Goal: Task Accomplishment & Management: Complete application form

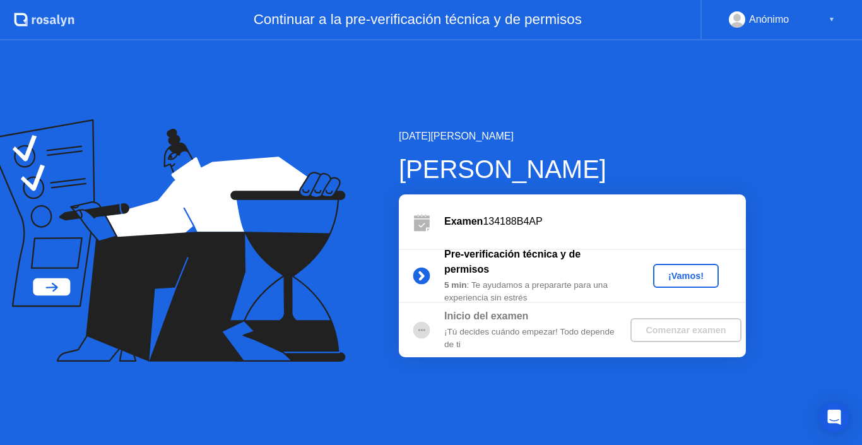
click at [681, 271] on div "¡Vamos!" at bounding box center [686, 276] width 56 height 10
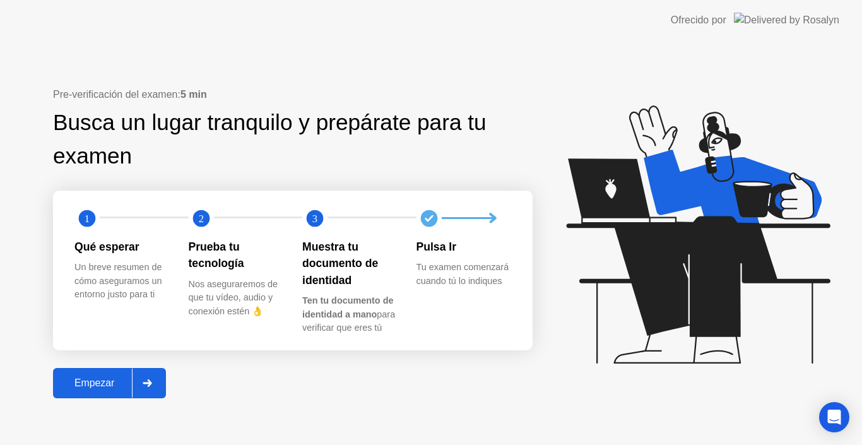
click at [150, 384] on icon at bounding box center [147, 383] width 9 height 8
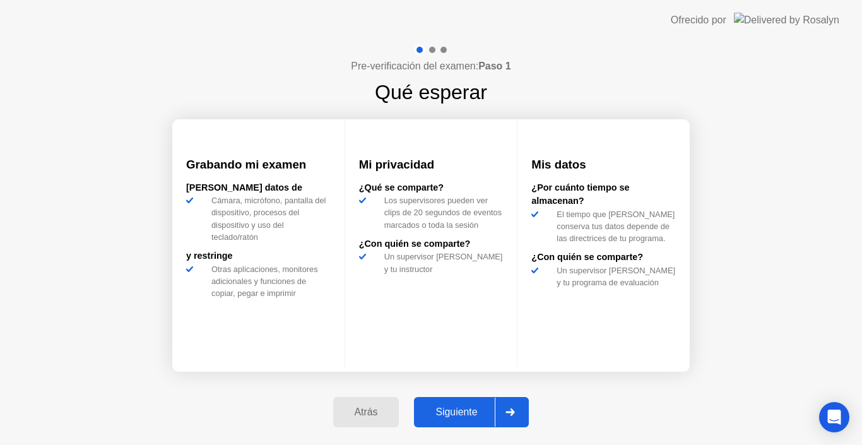
click at [463, 413] on div "Siguiente" at bounding box center [456, 412] width 77 height 11
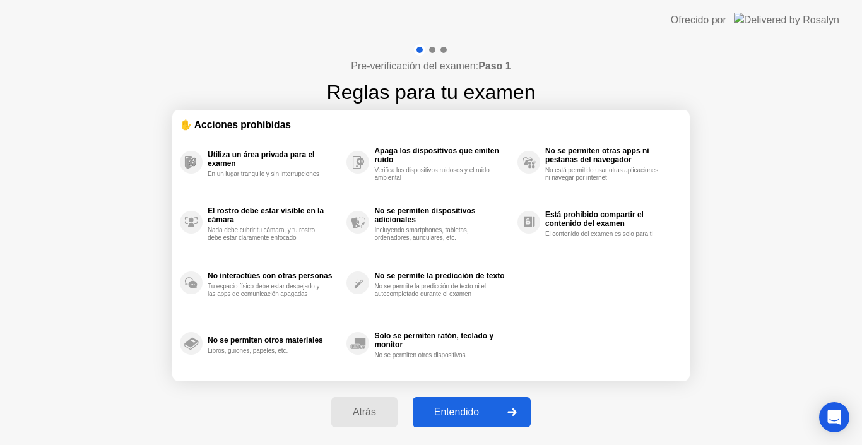
click at [475, 407] on div "Entendido" at bounding box center [457, 412] width 80 height 11
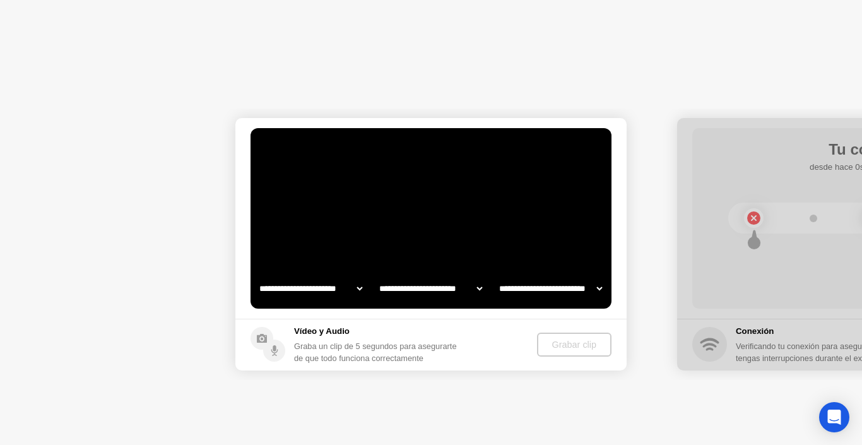
select select "**********"
select select "*******"
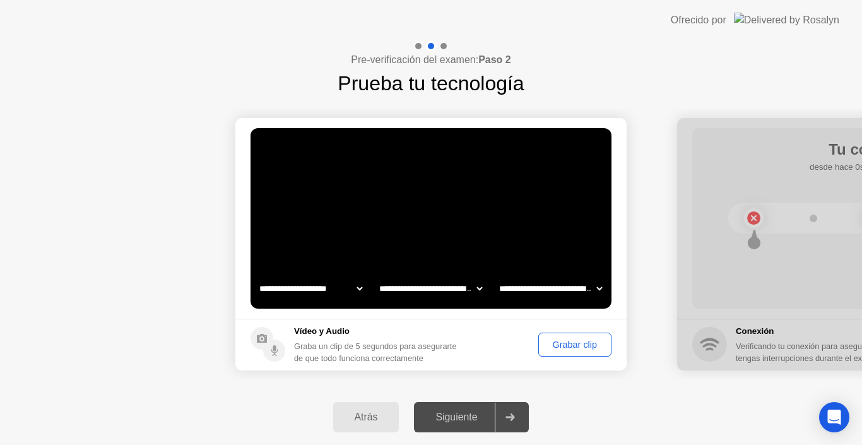
click at [585, 342] on div "Grabar clip" at bounding box center [575, 345] width 64 height 10
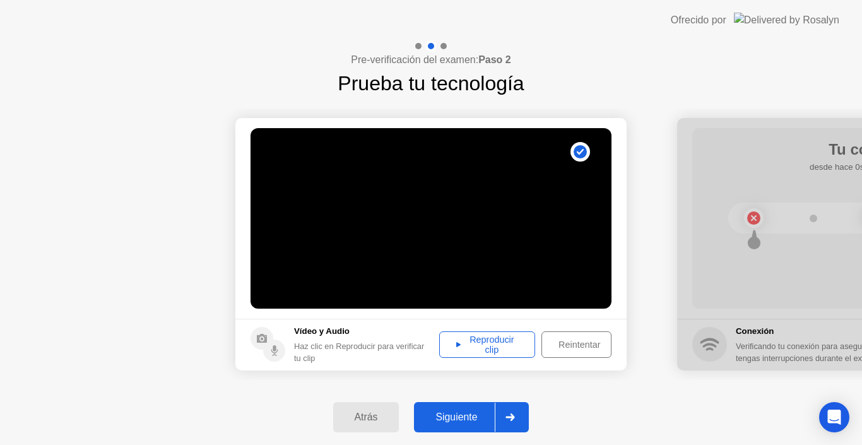
click at [472, 348] on div "Reproducir clip" at bounding box center [487, 345] width 87 height 20
click at [460, 420] on div "Siguiente" at bounding box center [456, 417] width 77 height 11
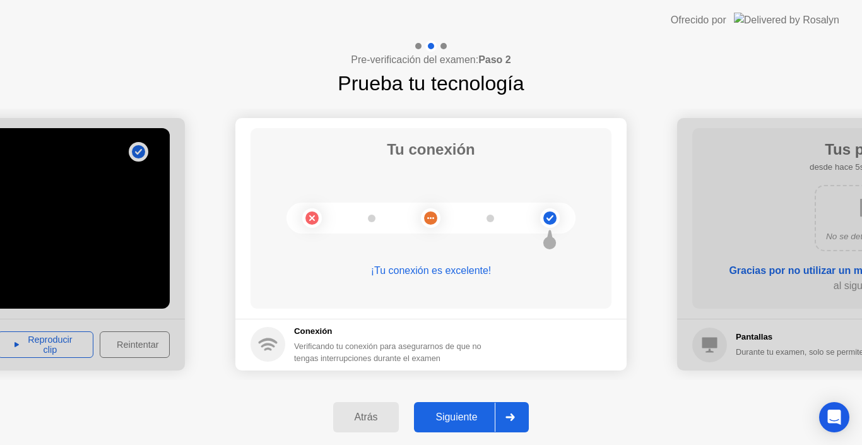
click at [475, 415] on div "Siguiente" at bounding box center [456, 417] width 77 height 11
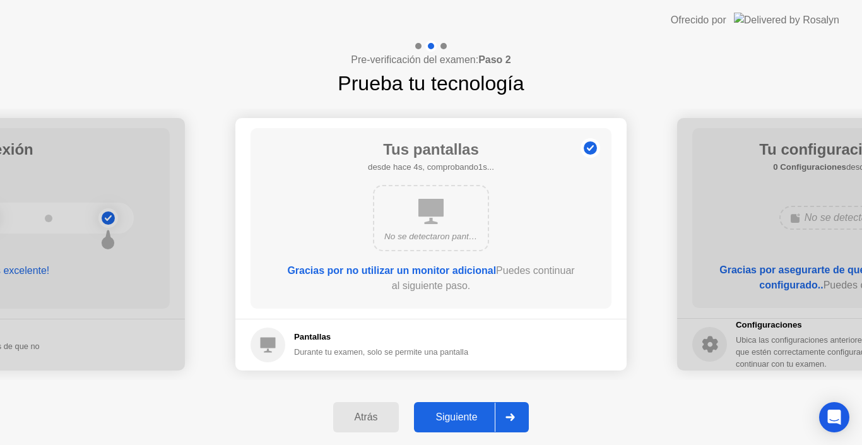
click at [469, 413] on div "Siguiente" at bounding box center [456, 417] width 77 height 11
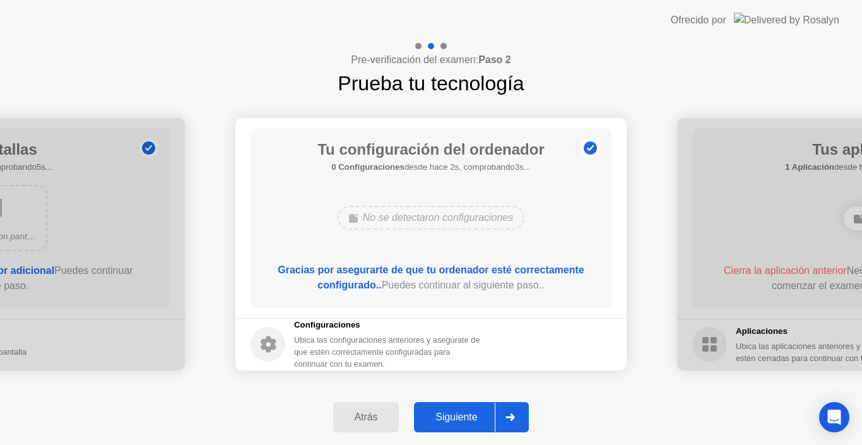
click at [469, 413] on div "Siguiente" at bounding box center [456, 417] width 77 height 11
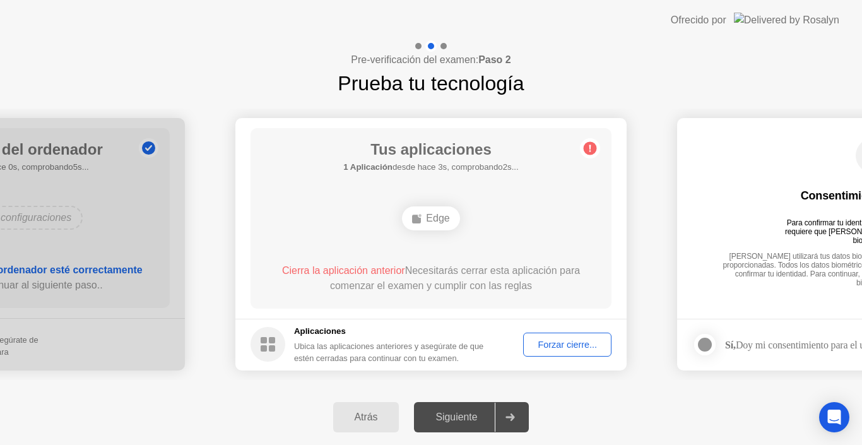
click at [564, 350] on div "Forzar cierre..." at bounding box center [568, 345] width 80 height 10
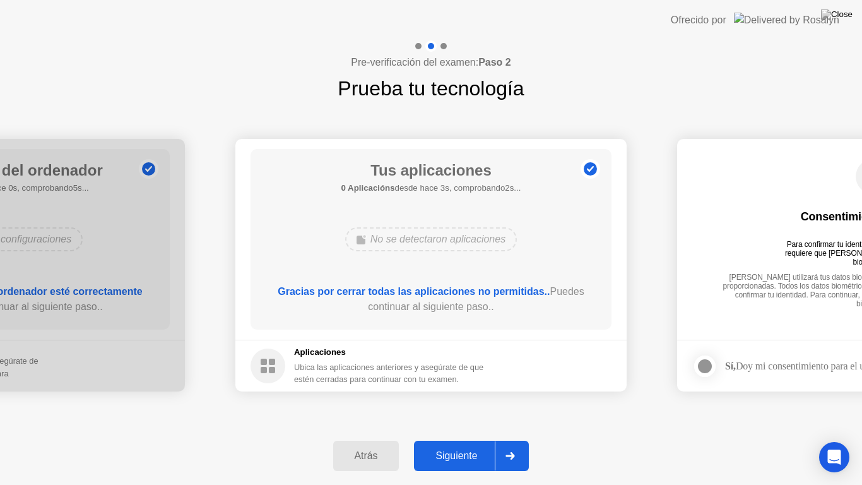
click at [458, 444] on div "Siguiente" at bounding box center [456, 455] width 77 height 11
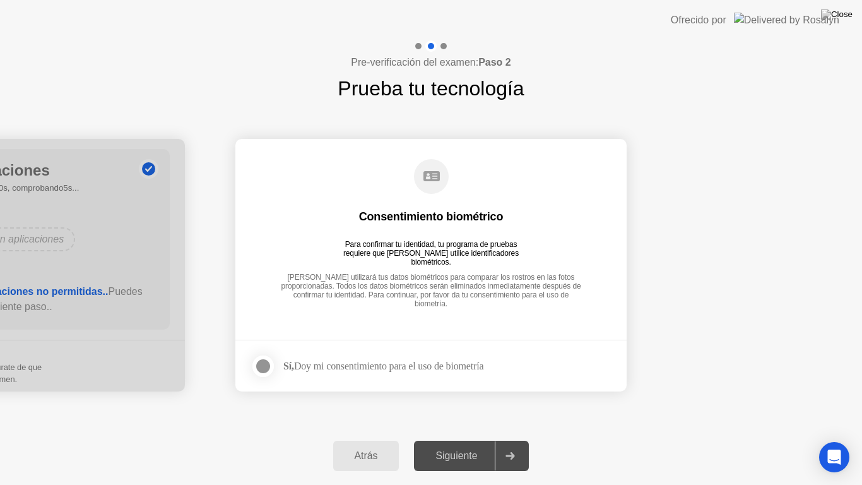
click at [262, 365] on div at bounding box center [263, 366] width 15 height 15
click at [451, 444] on div "Siguiente" at bounding box center [456, 455] width 77 height 11
click at [263, 364] on div at bounding box center [263, 366] width 15 height 15
click at [461, 444] on button "Siguiente" at bounding box center [471, 456] width 115 height 30
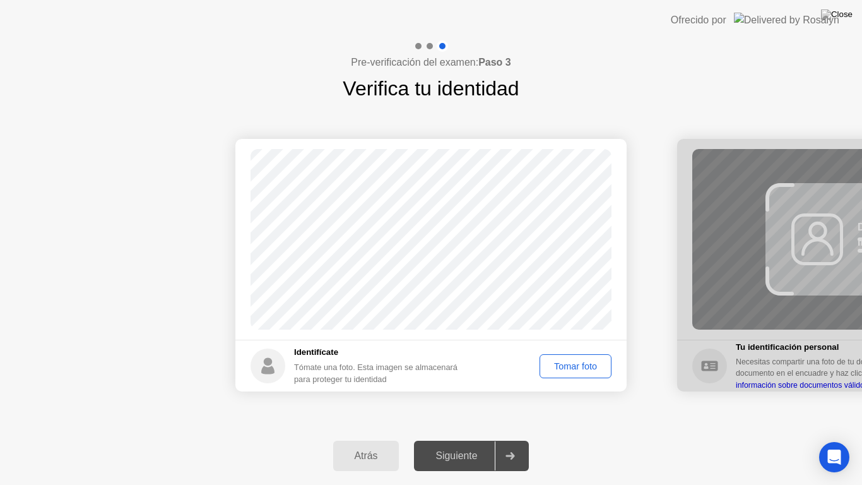
click at [566, 365] on div "Tomar foto" at bounding box center [575, 366] width 63 height 10
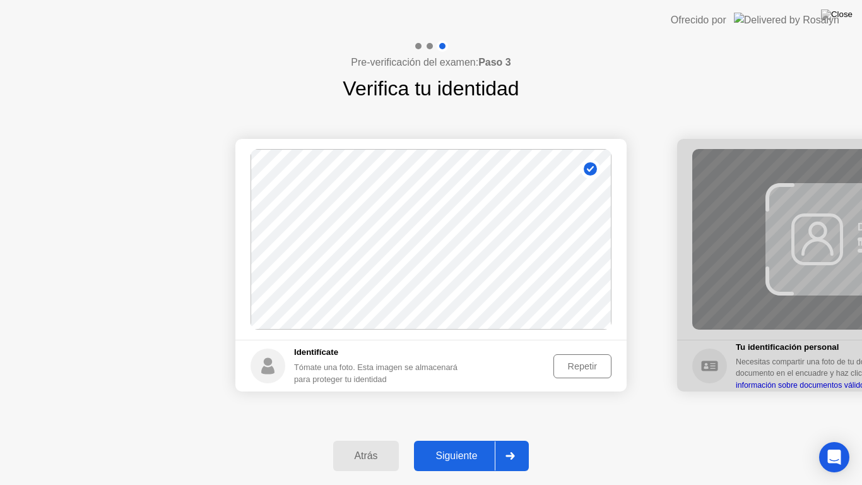
click at [460, 444] on div "Siguiente" at bounding box center [456, 455] width 77 height 11
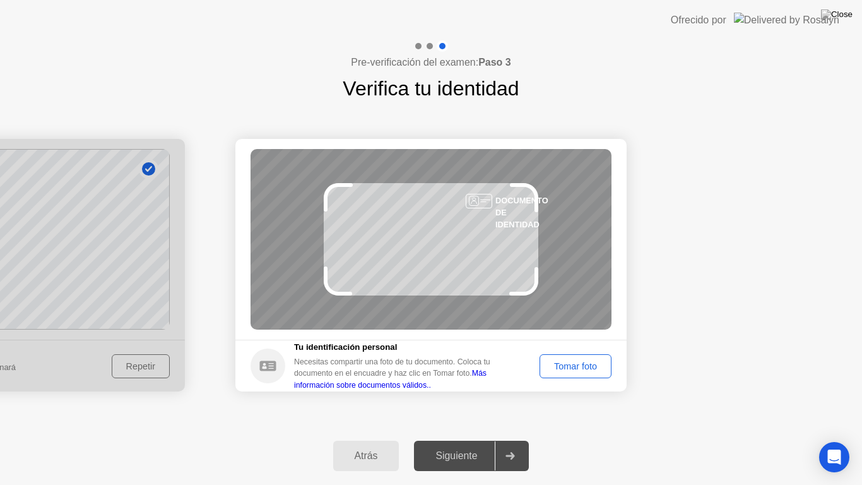
click at [585, 371] on div "Tomar foto" at bounding box center [575, 366] width 63 height 10
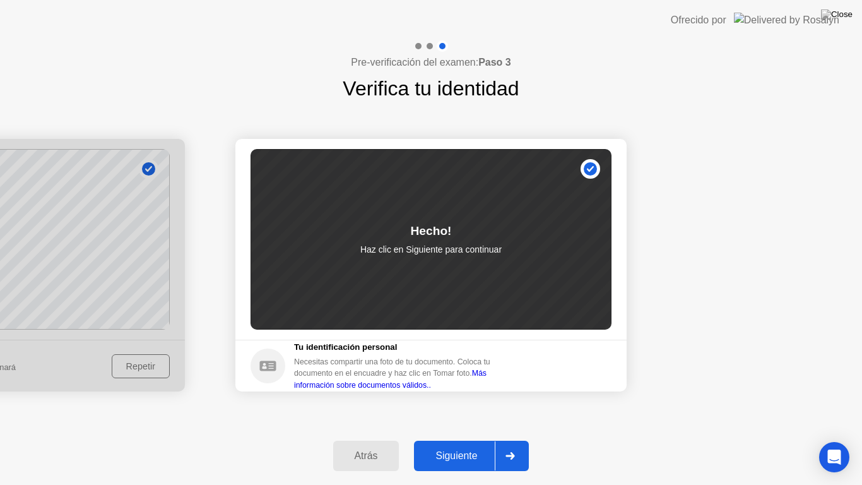
click at [466, 444] on div "Siguiente" at bounding box center [456, 455] width 77 height 11
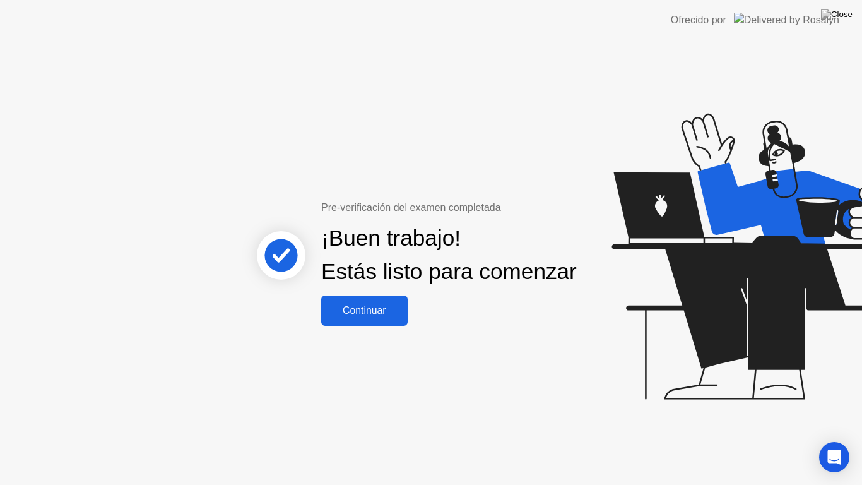
click at [364, 316] on div "Continuar" at bounding box center [364, 310] width 79 height 11
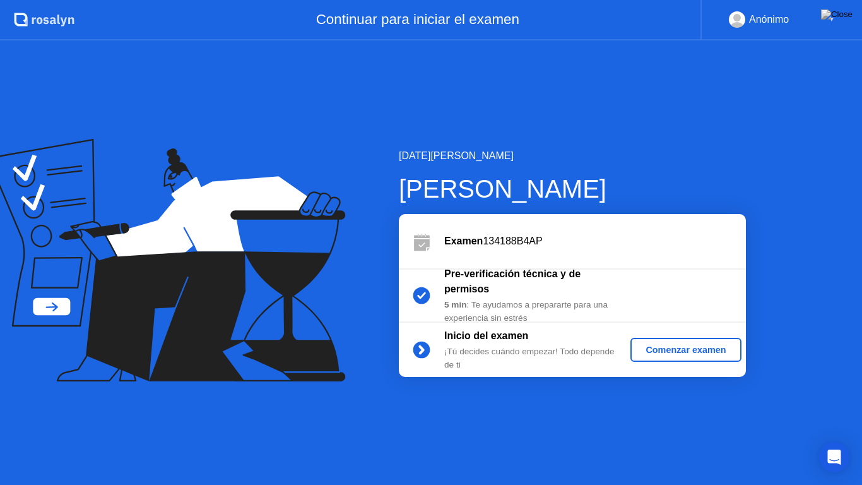
click at [684, 348] on div "Comenzar examen" at bounding box center [686, 350] width 100 height 10
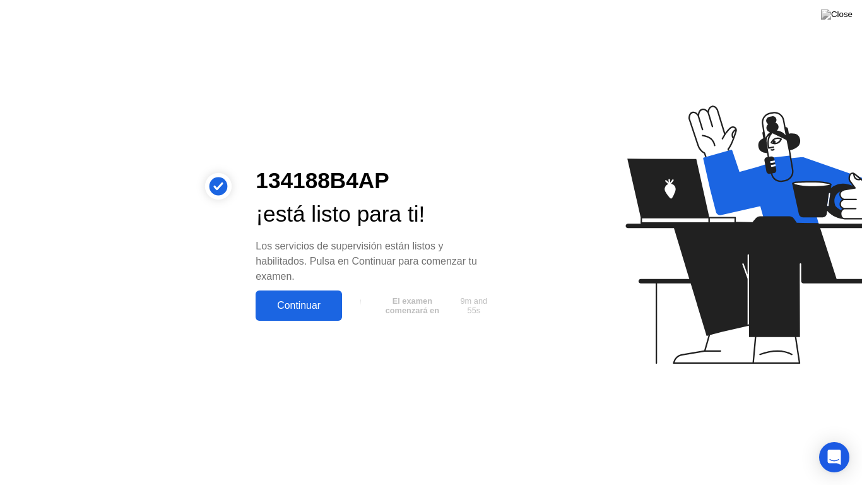
click at [290, 306] on div "Continuar" at bounding box center [298, 305] width 79 height 11
